Goal: Check status: Check status

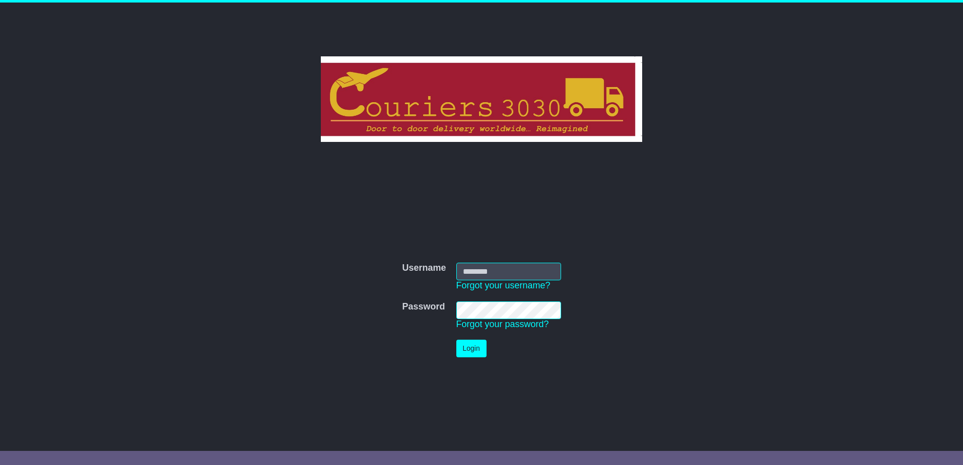
type input "********"
click at [464, 348] on button "Login" at bounding box center [471, 349] width 30 height 18
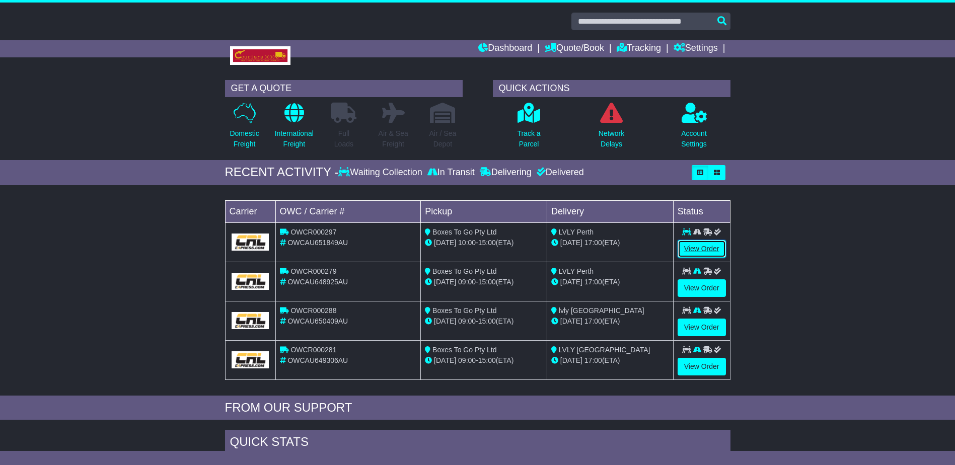
click at [700, 243] on link "View Order" at bounding box center [702, 249] width 48 height 18
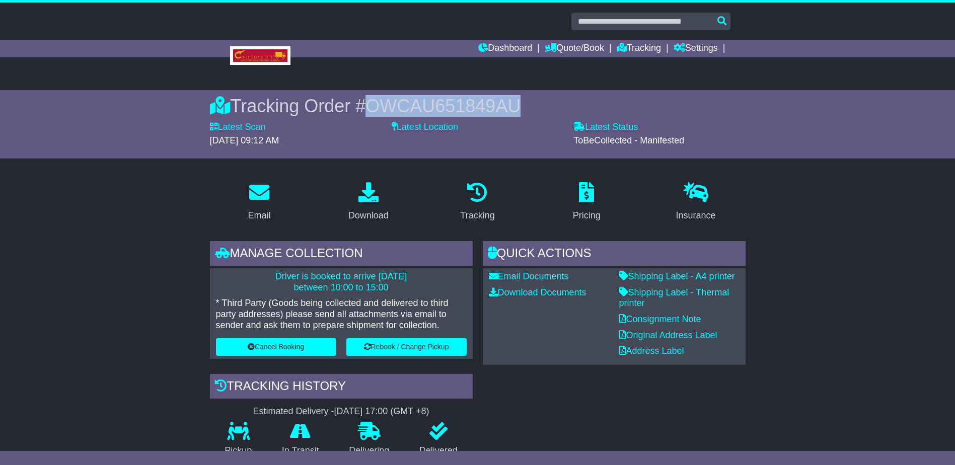
drag, startPoint x: 521, startPoint y: 104, endPoint x: 373, endPoint y: 106, distance: 148.0
click at [373, 105] on div "Tracking Order # OWCAU651849AU" at bounding box center [478, 106] width 536 height 22
copy span "OWCAU651849AU"
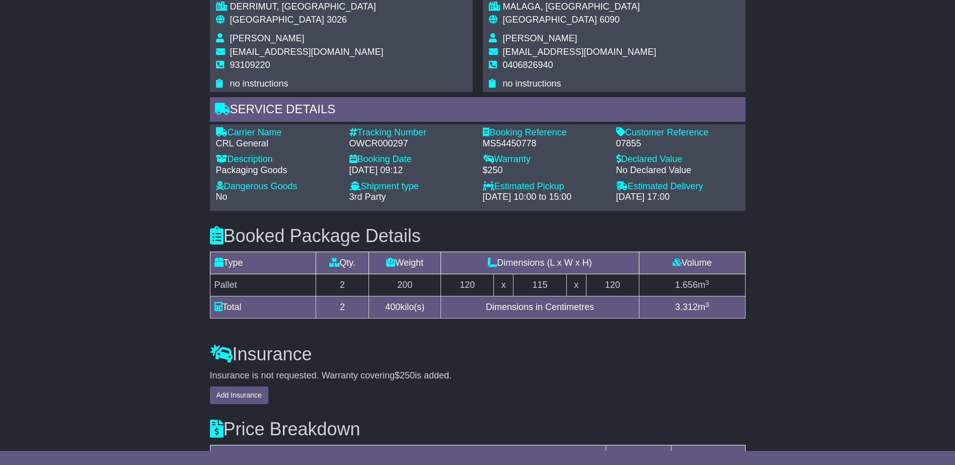
scroll to position [754, 0]
